Goal: Task Accomplishment & Management: Manage account settings

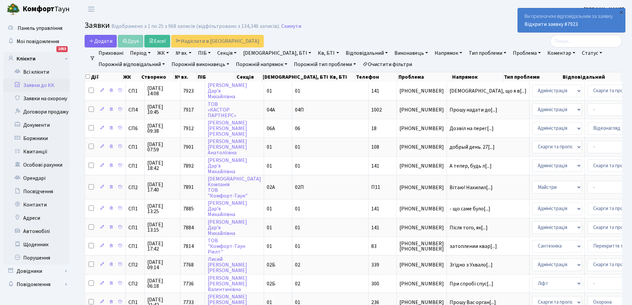
select select "25"
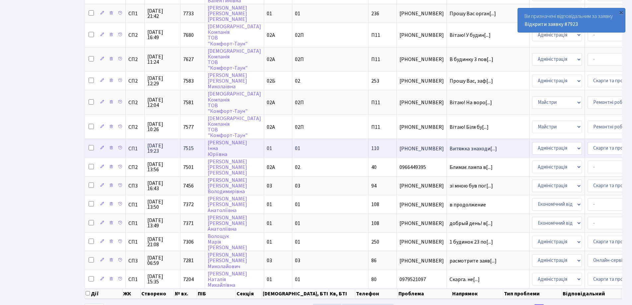
scroll to position [322, 0]
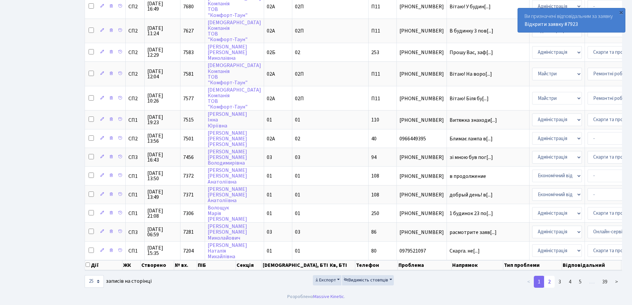
click at [549, 283] on link "2" at bounding box center [549, 282] width 11 height 12
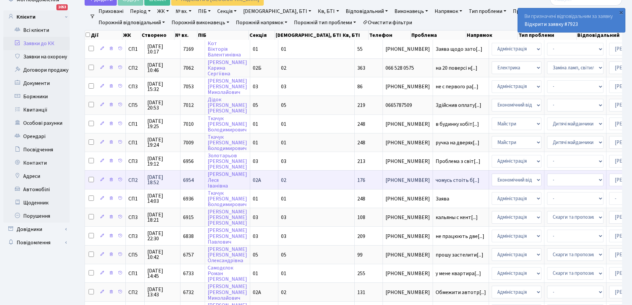
scroll to position [0, 0]
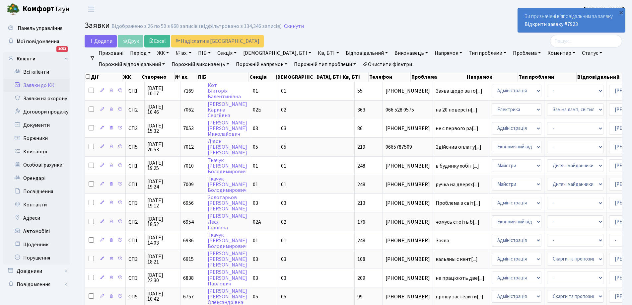
click at [29, 84] on link "Заявки до КК" at bounding box center [36, 85] width 66 height 13
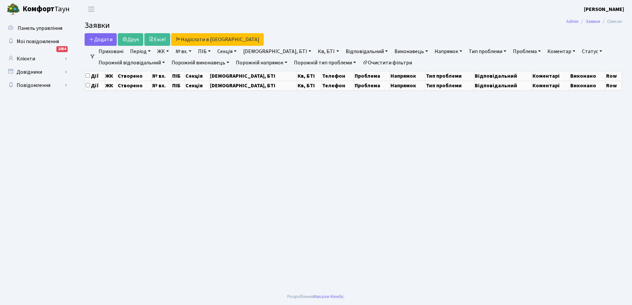
select select "25"
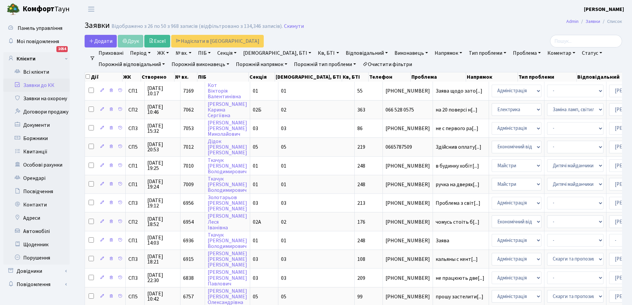
click at [315, 53] on link "Кв, БТІ" at bounding box center [328, 52] width 26 height 11
type input "248"
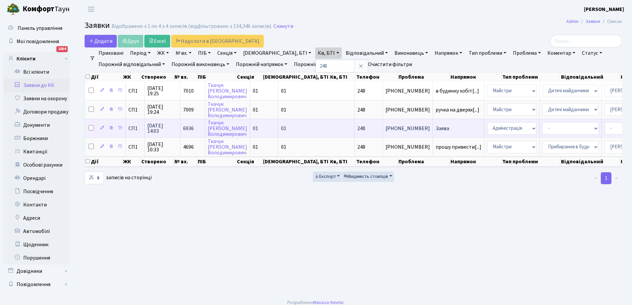
click at [433, 127] on td "Заява" at bounding box center [458, 128] width 51 height 19
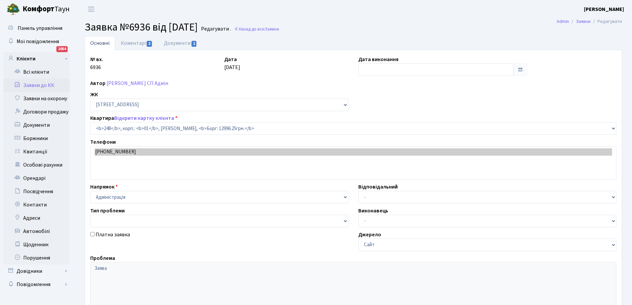
select select "20173"
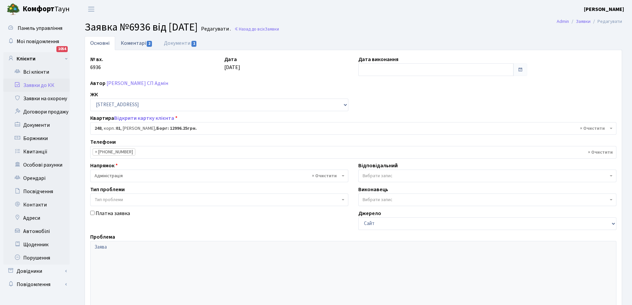
click at [134, 42] on link "Коментарі 2" at bounding box center [136, 43] width 43 height 14
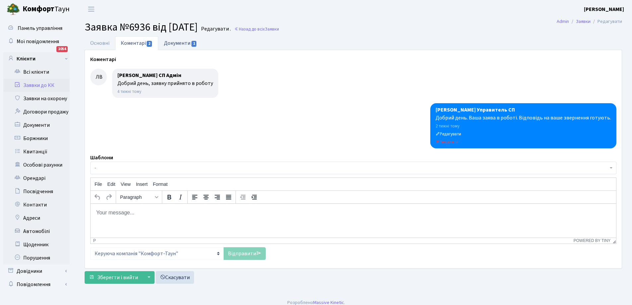
click at [173, 42] on link "Документи 1" at bounding box center [180, 43] width 44 height 14
select select "25"
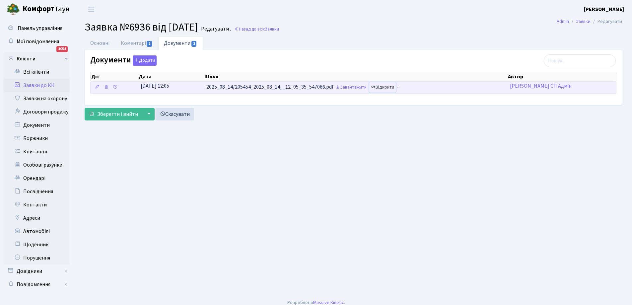
click at [386, 89] on link "Відкрити" at bounding box center [382, 87] width 27 height 10
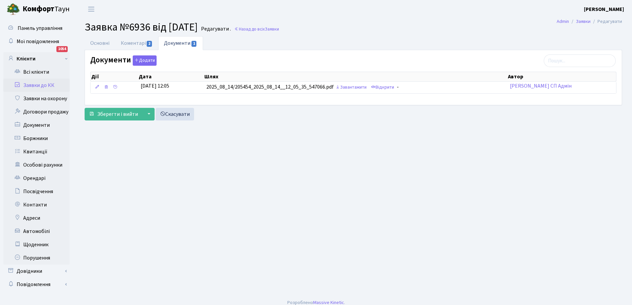
click at [41, 83] on link "Заявки до КК" at bounding box center [36, 85] width 66 height 13
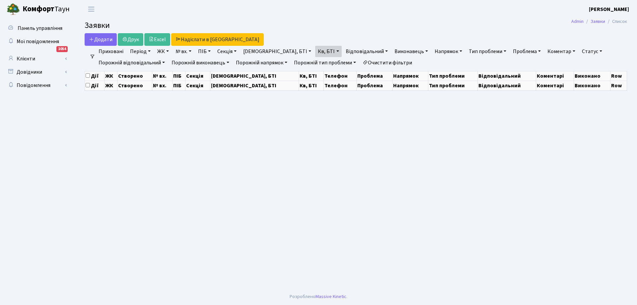
select select "25"
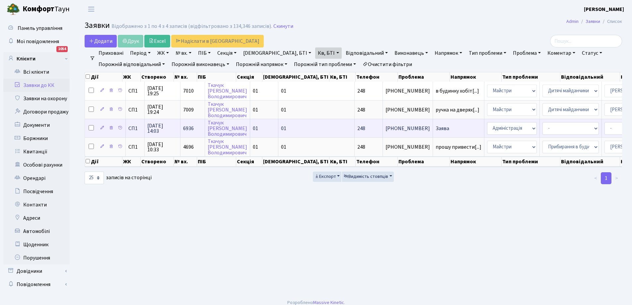
click at [436, 127] on span "Заява" at bounding box center [459, 128] width 46 height 5
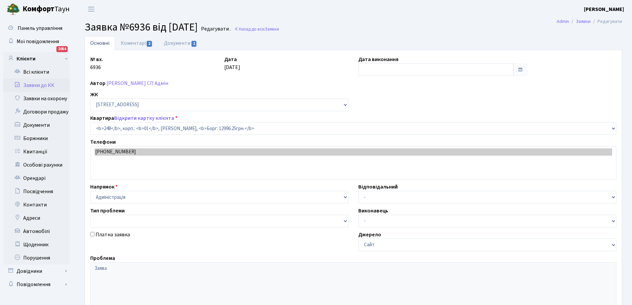
select select "20173"
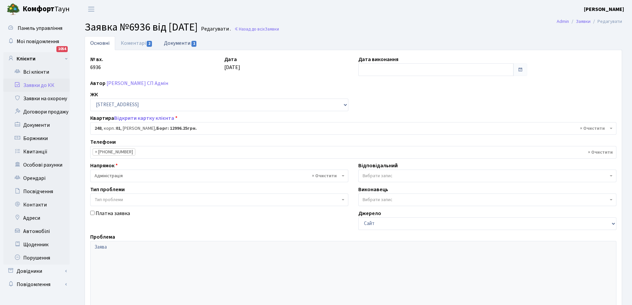
click at [183, 43] on link "Документи 1" at bounding box center [180, 43] width 44 height 14
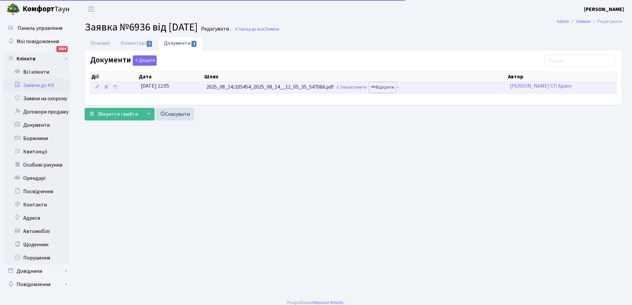
click at [385, 87] on link "Відкрити" at bounding box center [382, 87] width 27 height 10
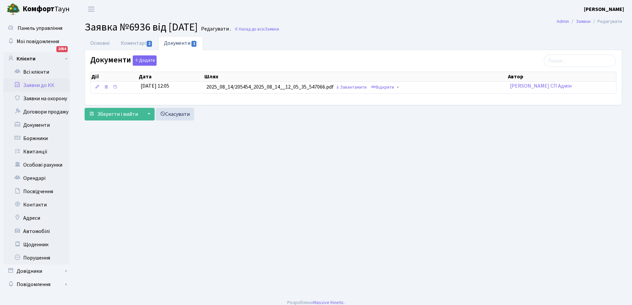
click at [38, 82] on link "Заявки до КК" at bounding box center [36, 85] width 66 height 13
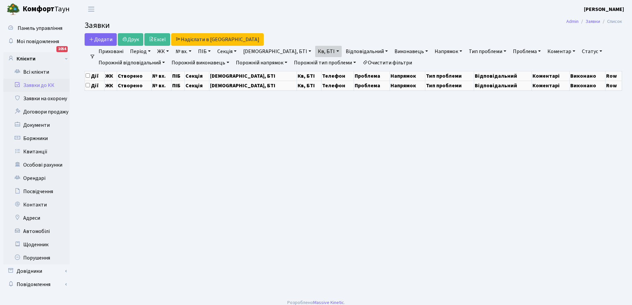
select select "25"
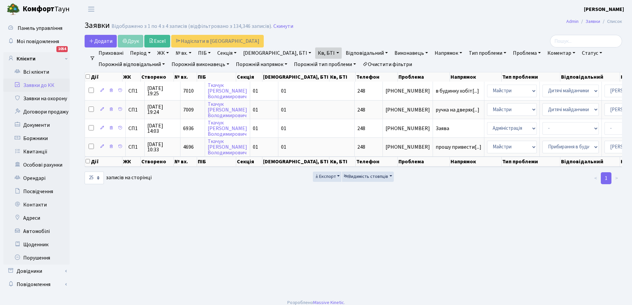
click at [29, 84] on link "Заявки до КК" at bounding box center [36, 85] width 66 height 13
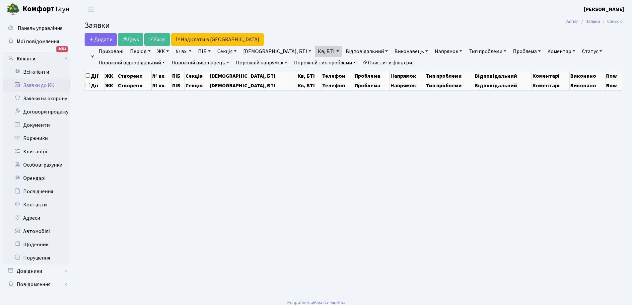
select select "25"
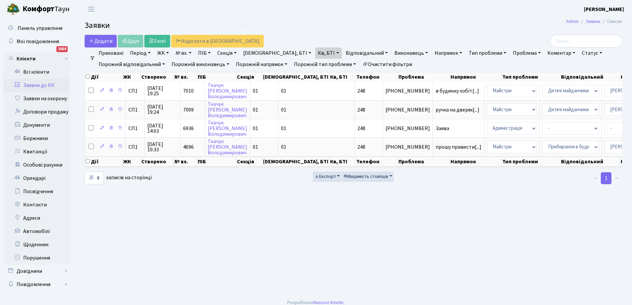
click at [39, 85] on link "Заявки до КК" at bounding box center [36, 85] width 66 height 13
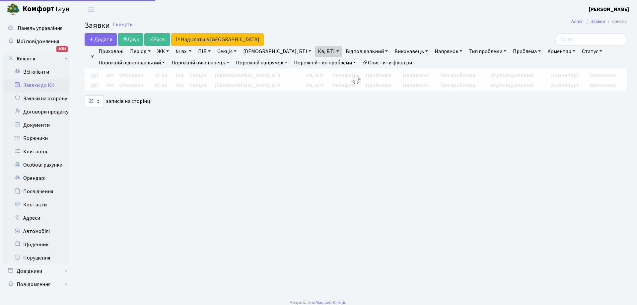
select select "25"
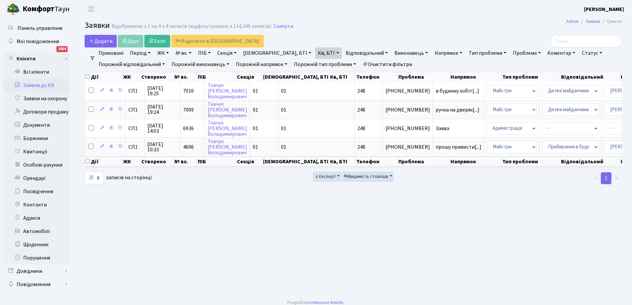
click at [315, 52] on link "Кв, БТІ" at bounding box center [328, 52] width 26 height 11
type input "8"
click at [37, 84] on link "Заявки до КК" at bounding box center [36, 85] width 66 height 13
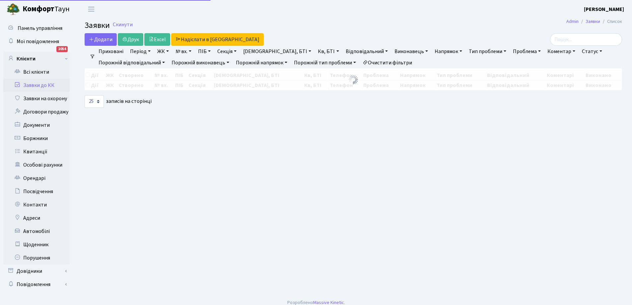
select select "25"
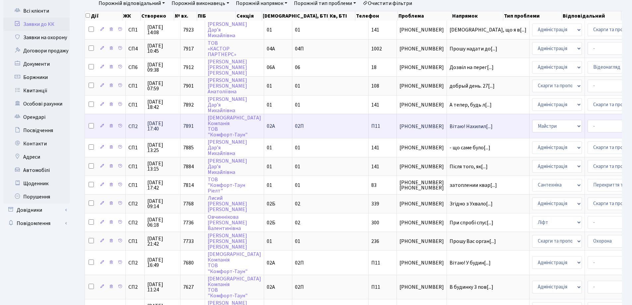
scroll to position [66, 0]
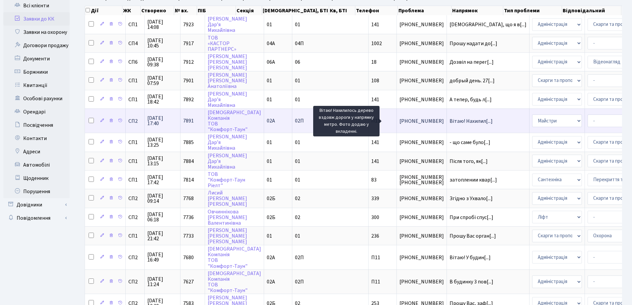
click at [450, 119] on span "Вітаю! Нахилил[...]" at bounding box center [471, 120] width 43 height 7
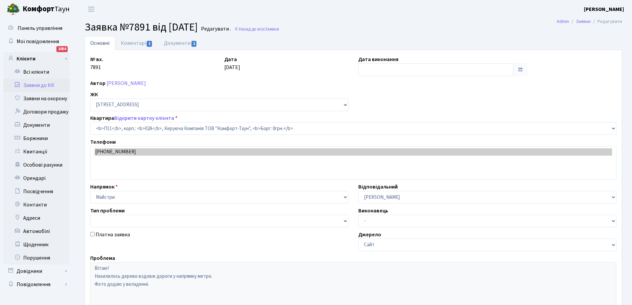
select select "20720"
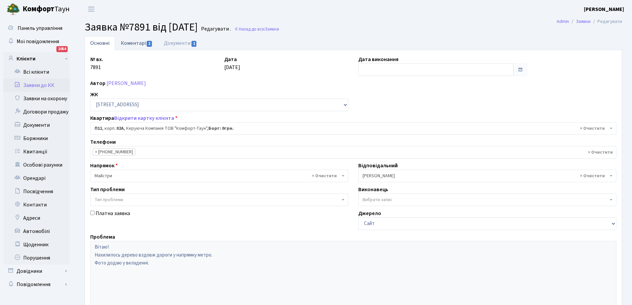
click at [128, 43] on link "Коментарі 1" at bounding box center [136, 43] width 43 height 14
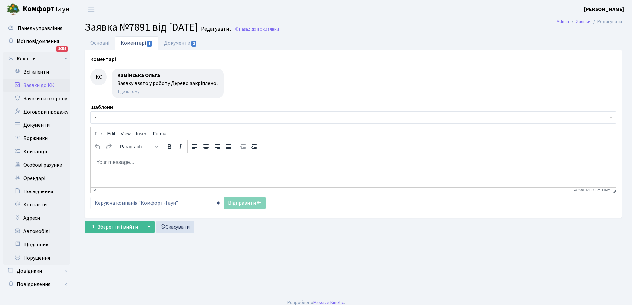
click at [119, 164] on body "Rich Text Area. Press ALT-0 for help." at bounding box center [353, 161] width 515 height 7
click at [242, 202] on link "Відправити" at bounding box center [245, 203] width 42 height 13
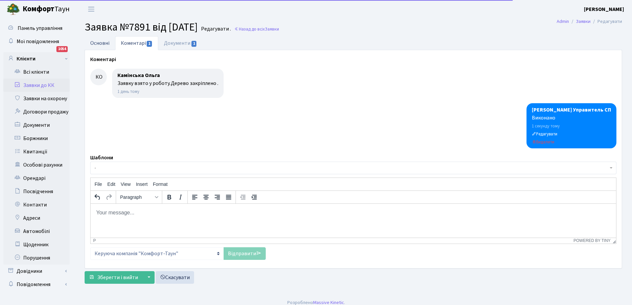
click at [92, 44] on link "Основні" at bounding box center [100, 43] width 31 height 14
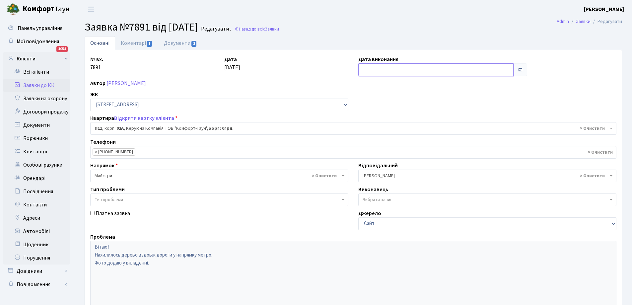
click at [365, 70] on input "text" at bounding box center [435, 69] width 155 height 13
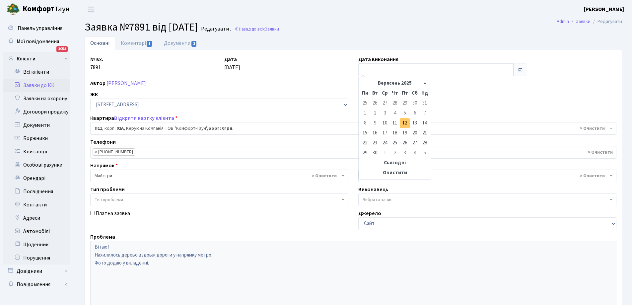
click at [407, 122] on td "12" at bounding box center [405, 123] width 10 height 10
type input "12.09.2025"
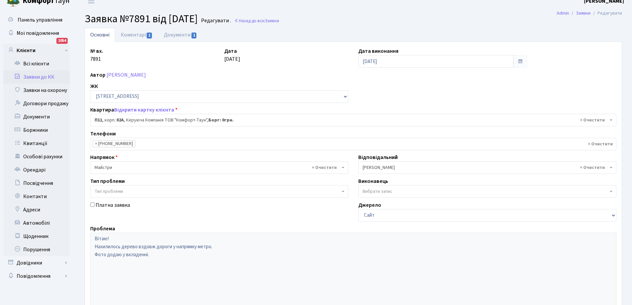
scroll to position [91, 0]
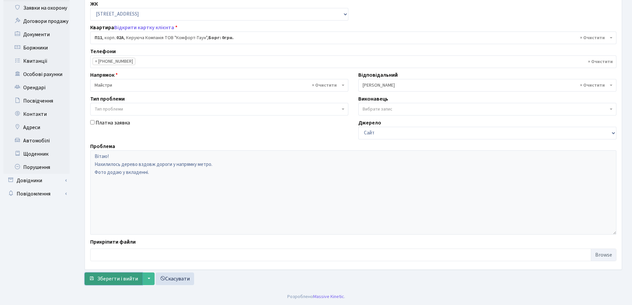
click at [118, 281] on span "Зберегти і вийти" at bounding box center [117, 278] width 41 height 7
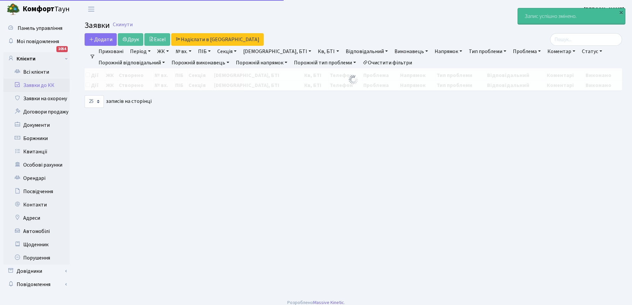
select select "25"
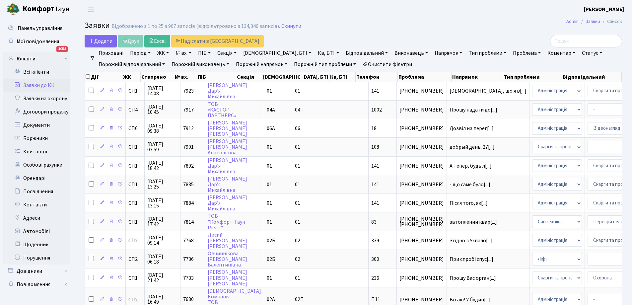
click at [315, 53] on link "Кв, БТІ" at bounding box center [328, 52] width 26 height 11
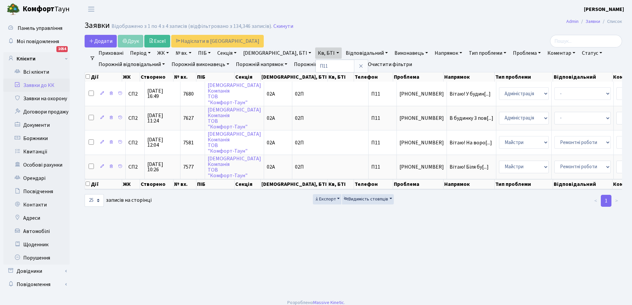
click at [579, 54] on link "Статус" at bounding box center [592, 52] width 26 height 11
click at [580, 82] on link "Виконано" at bounding box center [606, 83] width 52 height 10
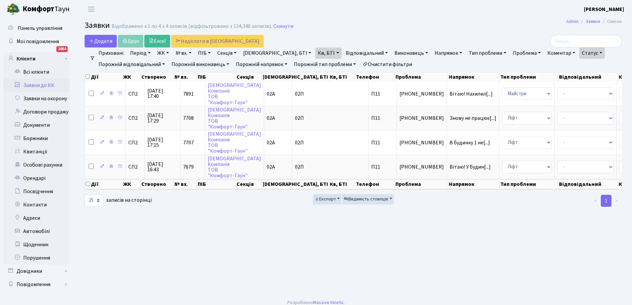
click at [579, 56] on link "Статус" at bounding box center [592, 52] width 26 height 11
click at [580, 93] on link "Не виконано" at bounding box center [606, 93] width 52 height 10
click at [315, 51] on link "Кв, БТІ" at bounding box center [328, 52] width 26 height 11
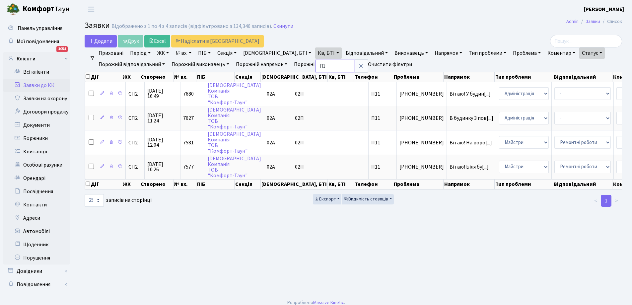
type input "П"
click at [33, 86] on link "Заявки до КК" at bounding box center [36, 85] width 66 height 13
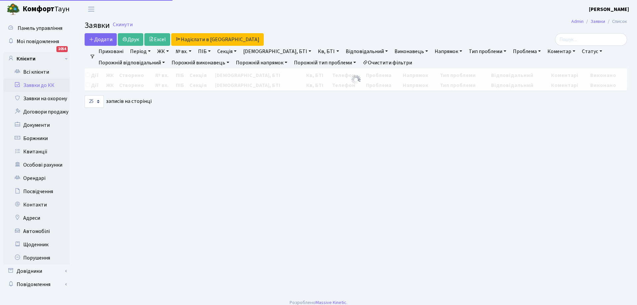
select select "25"
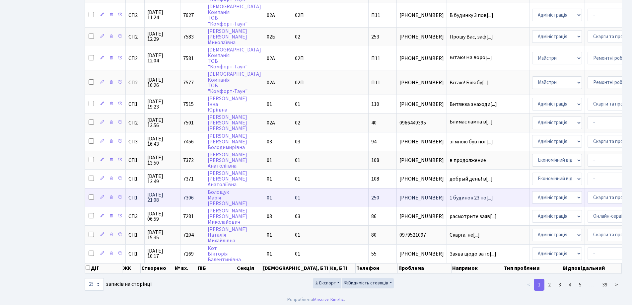
scroll to position [317, 0]
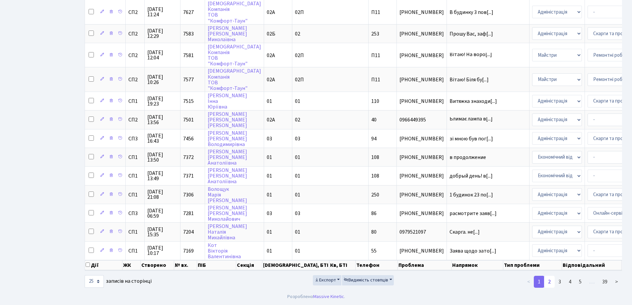
click at [551, 281] on link "2" at bounding box center [549, 282] width 11 height 12
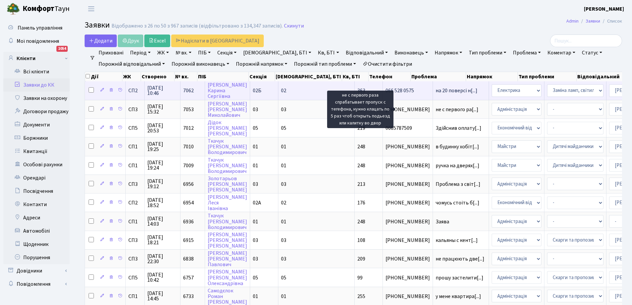
scroll to position [0, 0]
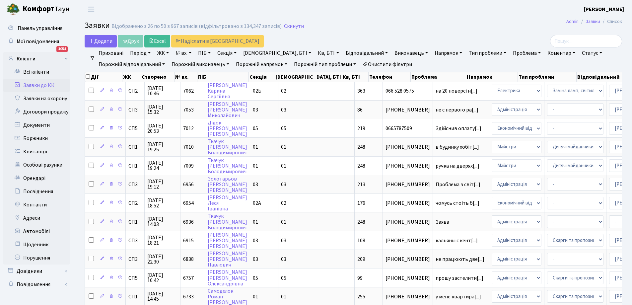
click at [315, 53] on link "Кв, БТІ" at bounding box center [328, 52] width 26 height 11
type input "85"
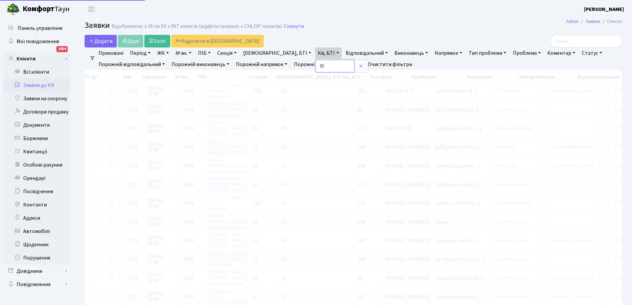
checkbox input "true"
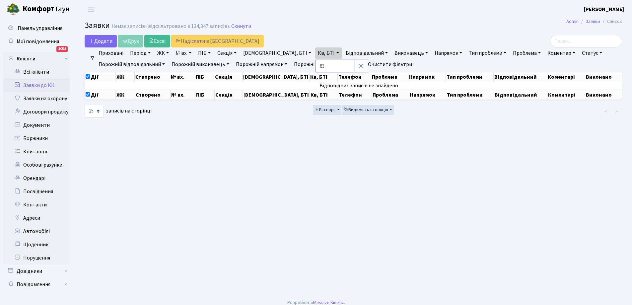
type input "83"
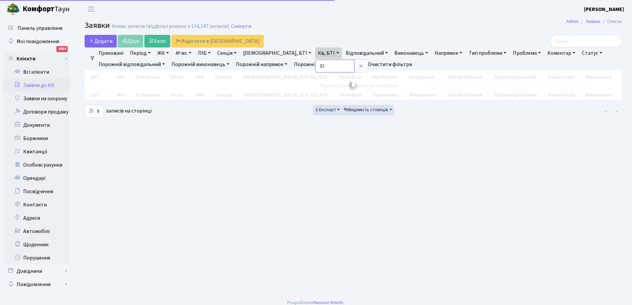
checkbox input "false"
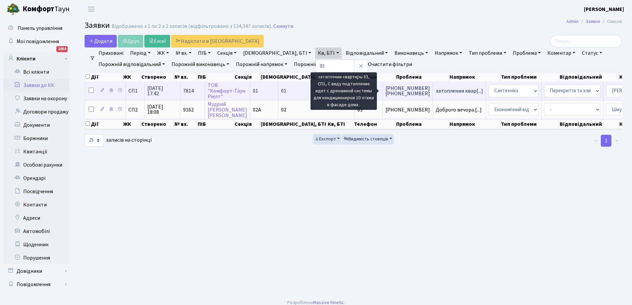
click at [436, 89] on span "затоплении квар[...]" at bounding box center [459, 90] width 47 height 7
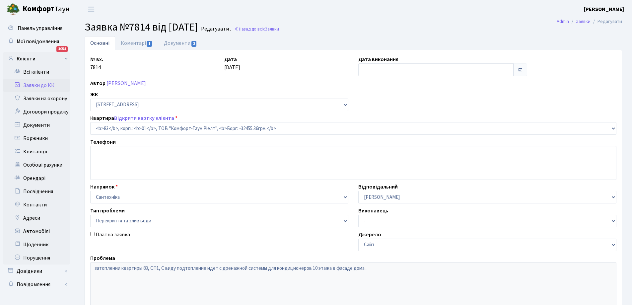
select select "20008"
select select "32"
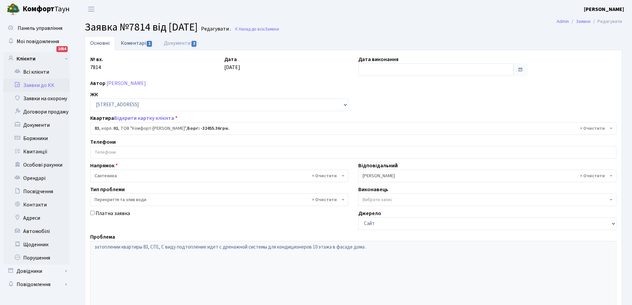
click at [133, 41] on link "Коментарі 1" at bounding box center [136, 43] width 43 height 14
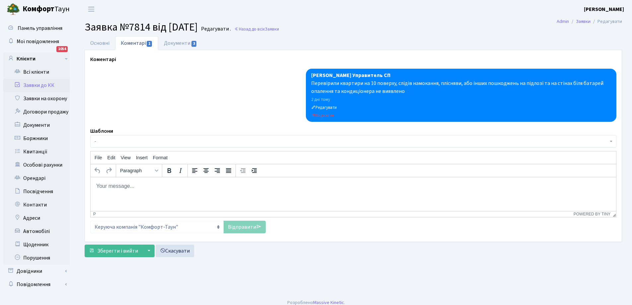
click at [124, 185] on body "Rich Text Area. Press ALT-0 for help." at bounding box center [353, 185] width 515 height 7
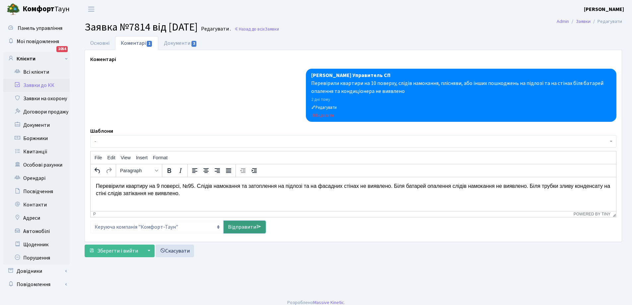
click at [244, 225] on link "Відправити" at bounding box center [245, 227] width 42 height 13
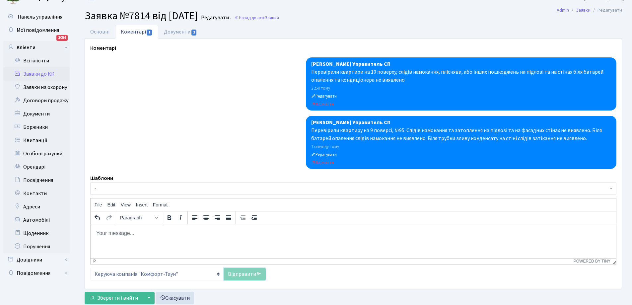
scroll to position [31, 0]
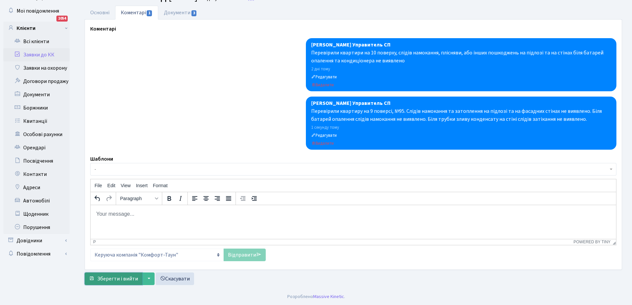
click at [116, 276] on span "Зберегти і вийти" at bounding box center [117, 278] width 41 height 7
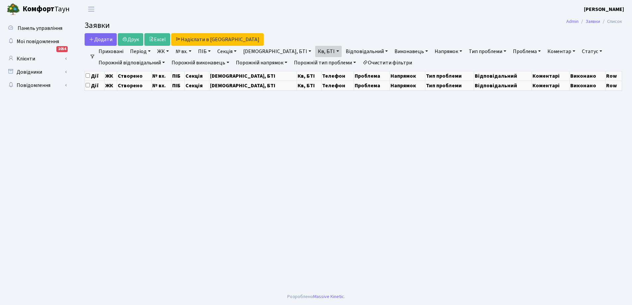
select select "25"
